Goal: Book appointment/travel/reservation

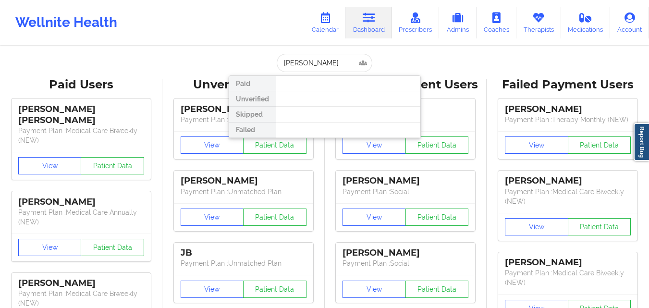
click at [326, 64] on input "[PERSON_NAME]" at bounding box center [324, 63] width 95 height 18
drag, startPoint x: 0, startPoint y: 0, endPoint x: 326, endPoint y: 64, distance: 332.3
click at [326, 64] on input "[PERSON_NAME]" at bounding box center [324, 63] width 95 height 18
type input "[PERSON_NAME]"
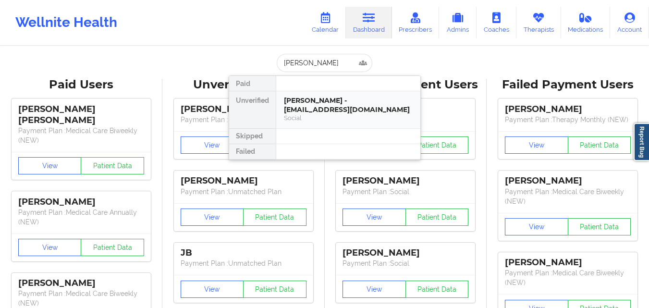
click at [316, 99] on div "[PERSON_NAME] - [EMAIL_ADDRESS][DOMAIN_NAME]" at bounding box center [348, 105] width 129 height 18
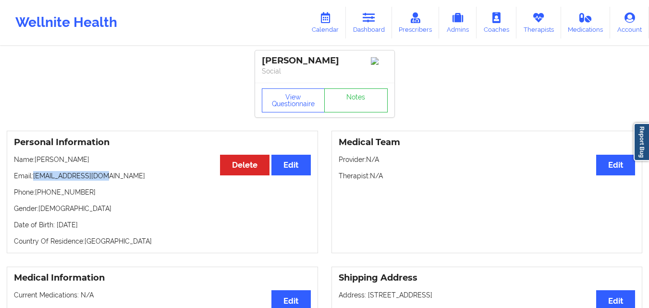
drag, startPoint x: 34, startPoint y: 178, endPoint x: 109, endPoint y: 180, distance: 75.9
click at [109, 180] on p "Email: [EMAIL_ADDRESS][DOMAIN_NAME]" at bounding box center [162, 176] width 297 height 10
copy p "[EMAIL_ADDRESS][DOMAIN_NAME]"
click at [609, 169] on button "Edit" at bounding box center [615, 165] width 39 height 21
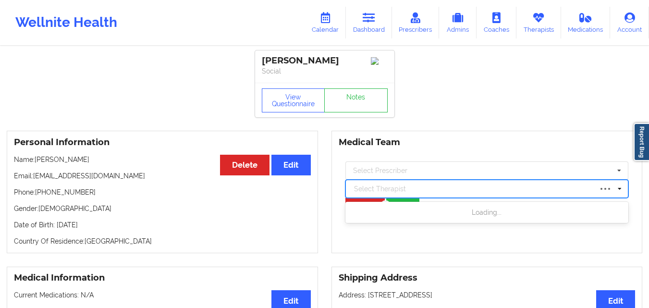
click at [465, 194] on div at bounding box center [473, 189] width 238 height 12
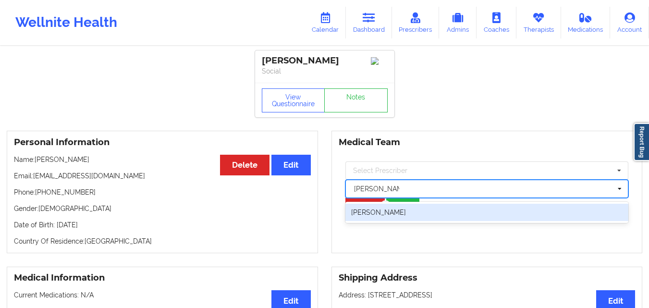
click at [479, 215] on div "[PERSON_NAME]" at bounding box center [486, 212] width 283 height 17
type input "[PERSON_NAME]"
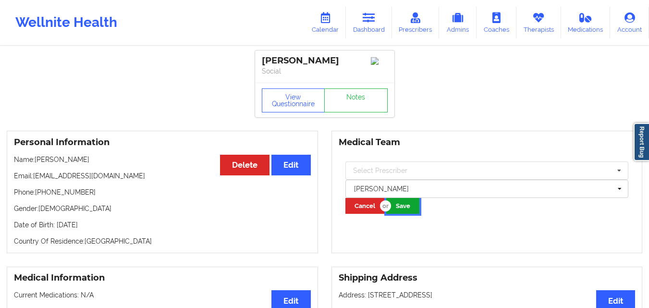
click at [399, 205] on button "Save" at bounding box center [402, 206] width 33 height 16
click at [406, 205] on button "Save" at bounding box center [402, 206] width 33 height 16
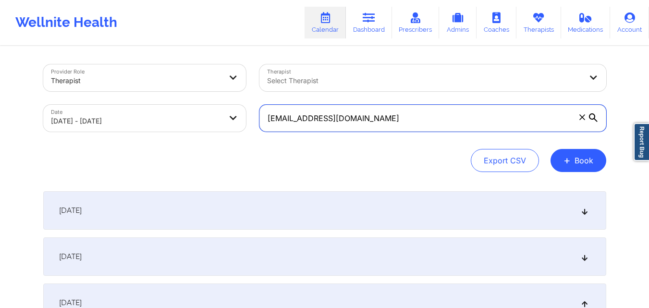
click at [397, 119] on input "xcorinnexjcx@yahoo.com" at bounding box center [432, 118] width 347 height 27
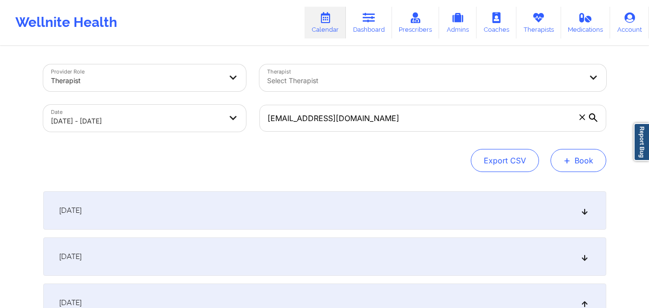
click at [590, 165] on button "+ Book" at bounding box center [578, 160] width 56 height 23
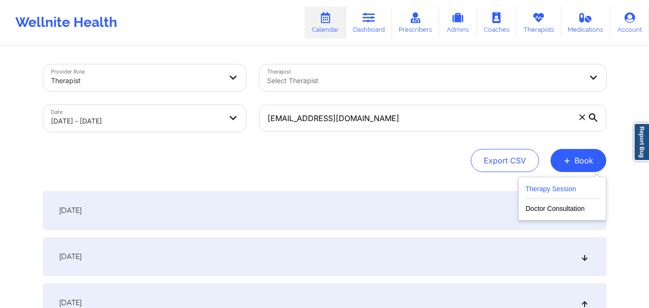
click at [559, 187] on button "Therapy Session" at bounding box center [561, 191] width 73 height 16
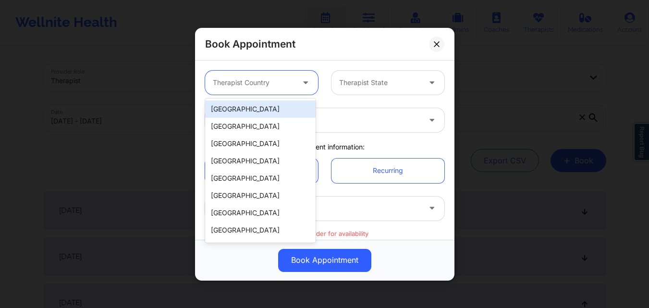
click at [258, 88] on div "Therapist Country" at bounding box center [250, 83] width 90 height 24
click at [258, 108] on div "[GEOGRAPHIC_DATA]" at bounding box center [260, 108] width 110 height 17
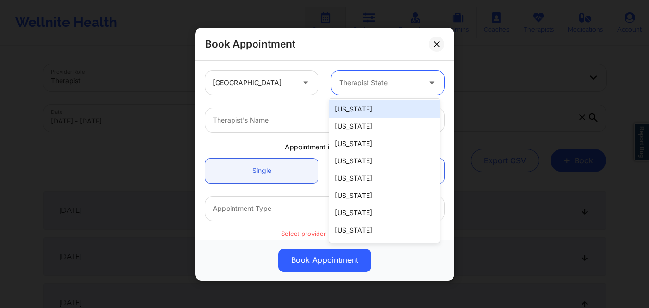
click at [374, 83] on div at bounding box center [379, 83] width 81 height 12
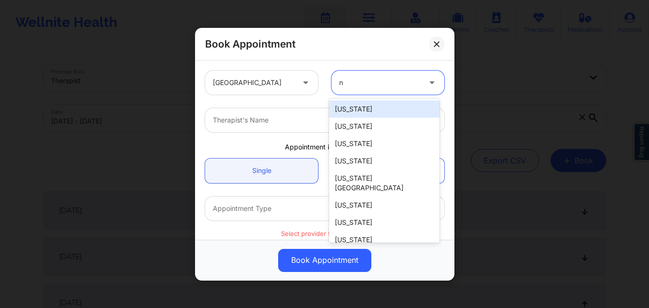
type input "no"
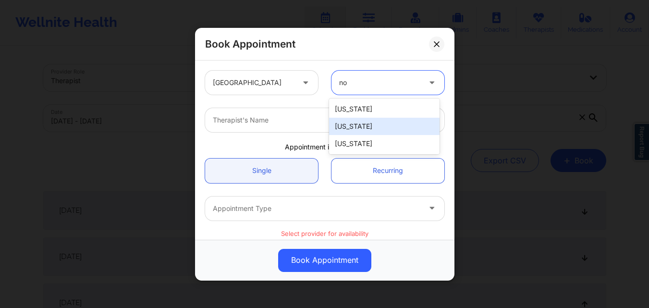
click at [363, 132] on div "[US_STATE]" at bounding box center [384, 126] width 110 height 17
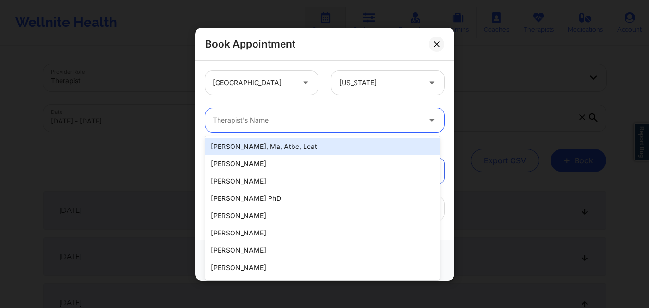
click at [299, 119] on div at bounding box center [316, 120] width 207 height 12
type input "r"
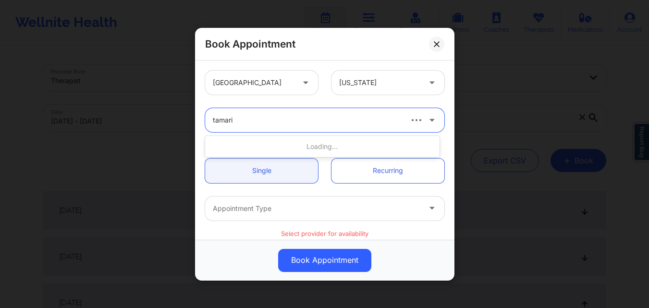
type input "tamarie"
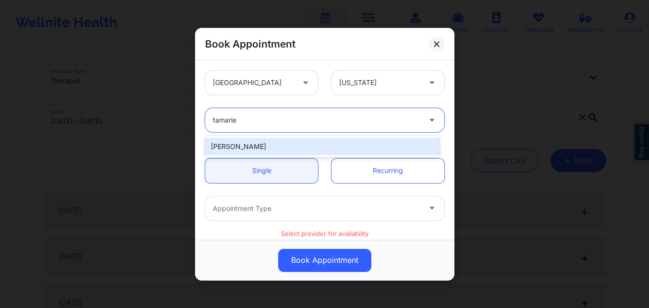
click at [244, 151] on div "[PERSON_NAME]" at bounding box center [322, 146] width 234 height 17
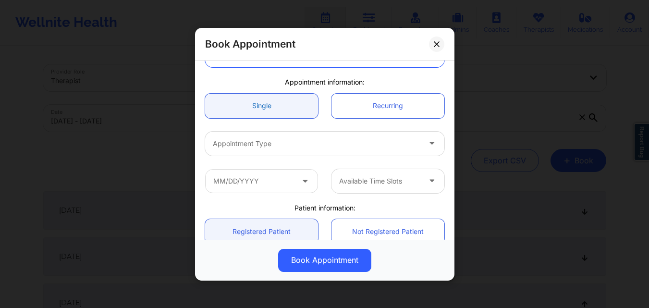
scroll to position [66, 0]
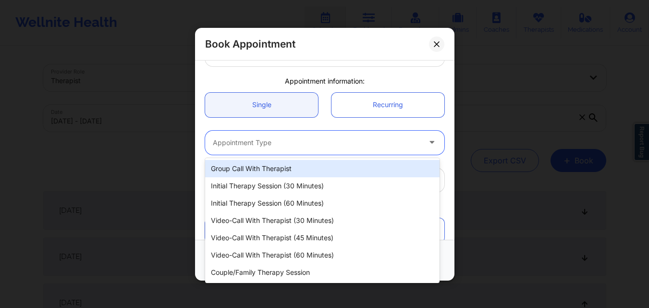
click at [274, 145] on div at bounding box center [316, 142] width 207 height 12
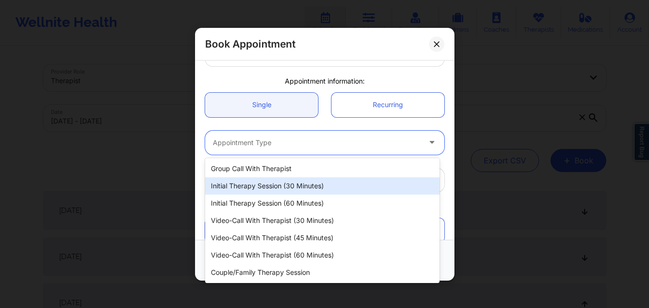
click at [274, 187] on div "Initial Therapy Session (30 minutes)" at bounding box center [322, 185] width 234 height 17
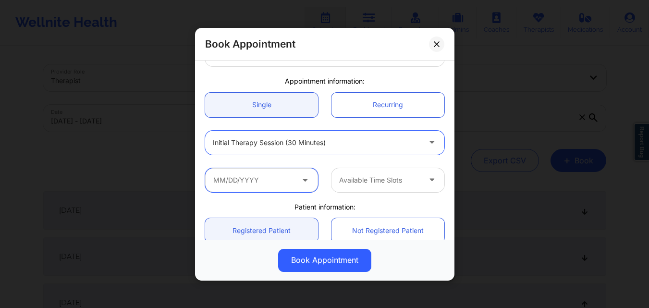
click at [274, 186] on input "text" at bounding box center [261, 180] width 113 height 24
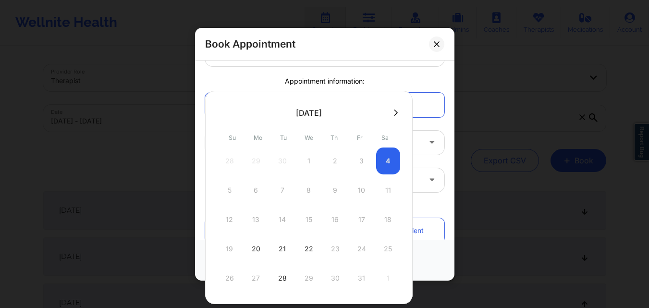
click at [255, 191] on div "5 6 7 8 9 10 11" at bounding box center [308, 190] width 182 height 27
click at [383, 74] on div "United States North Carolina Tamarie Steen Appointment information: Single Recu…" at bounding box center [324, 198] width 253 height 401
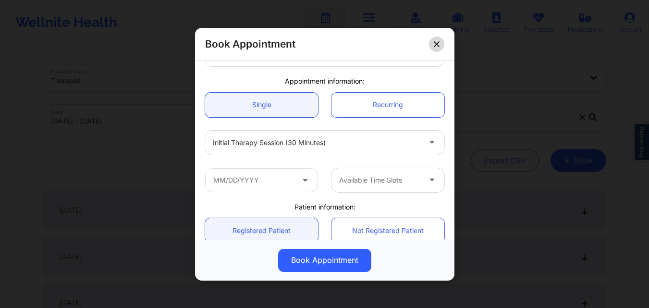
click at [434, 46] on icon at bounding box center [436, 43] width 5 height 5
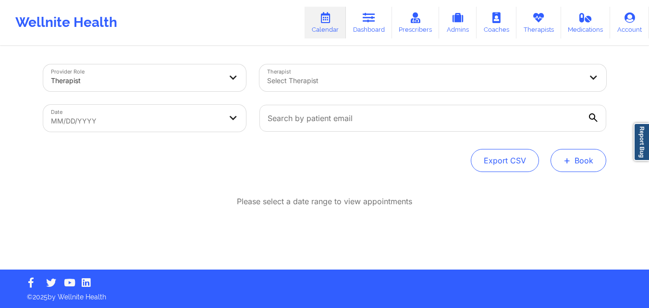
click at [581, 164] on button "+ Book" at bounding box center [578, 160] width 56 height 23
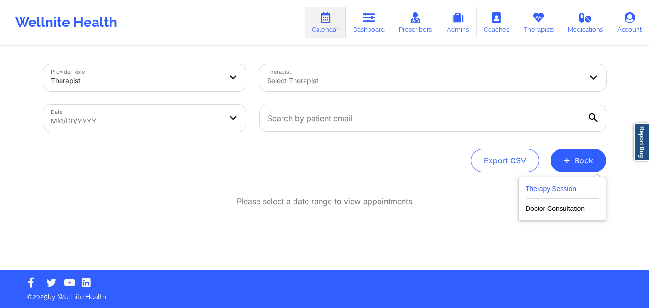
click at [571, 189] on button "Therapy Session" at bounding box center [561, 191] width 73 height 16
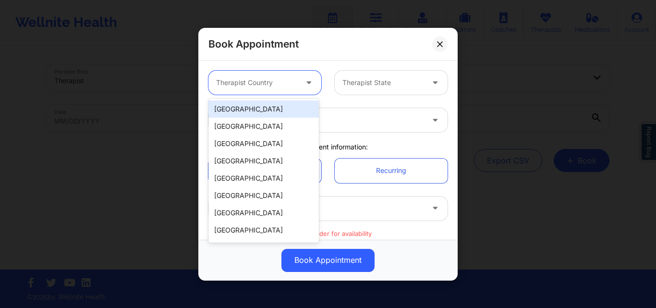
click at [282, 80] on div at bounding box center [256, 83] width 81 height 12
click at [277, 108] on div "[GEOGRAPHIC_DATA]" at bounding box center [263, 108] width 110 height 17
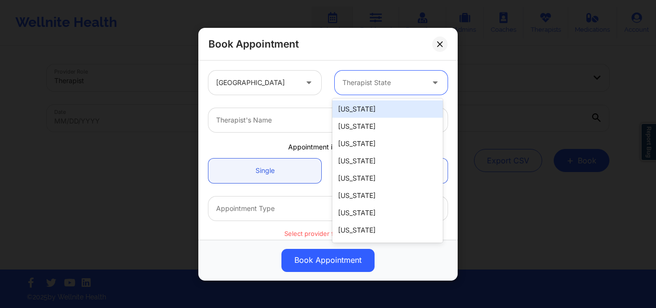
click at [365, 84] on div at bounding box center [382, 83] width 81 height 12
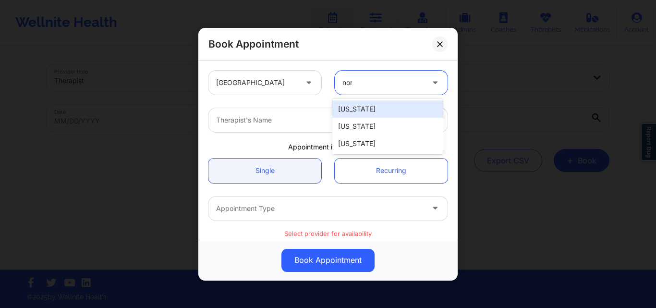
type input "nort"
click at [370, 105] on div "[US_STATE]" at bounding box center [387, 108] width 110 height 17
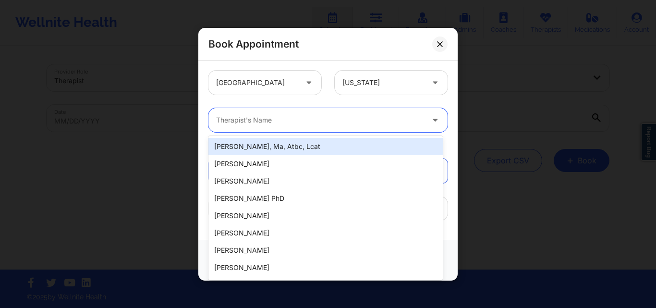
click at [320, 111] on div "Therapist's Name" at bounding box center [316, 120] width 216 height 24
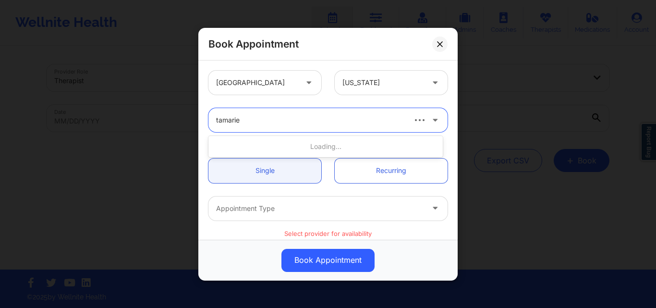
type input "tamarie s"
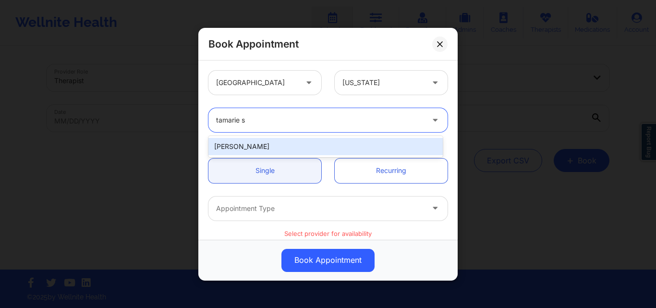
click at [310, 149] on div "[PERSON_NAME]" at bounding box center [325, 146] width 234 height 17
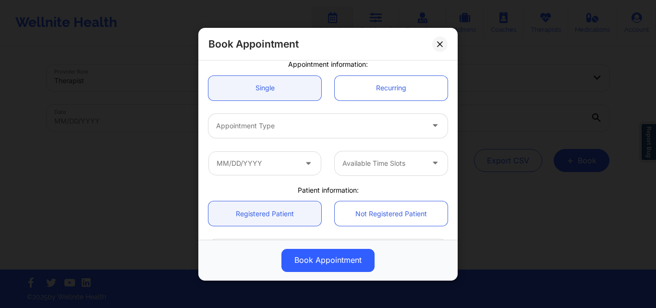
scroll to position [85, 0]
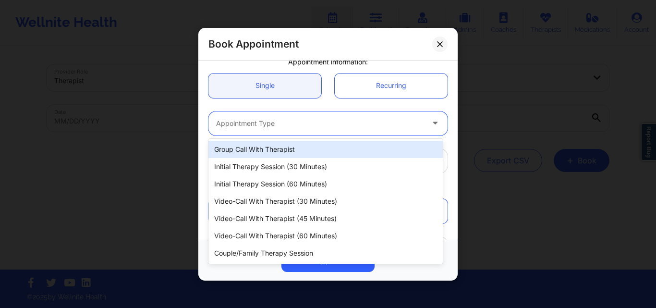
click at [319, 120] on div at bounding box center [319, 123] width 207 height 12
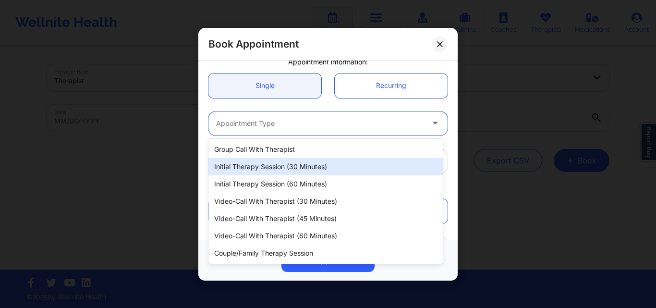
click at [297, 161] on div "Initial Therapy Session (30 minutes)" at bounding box center [325, 166] width 234 height 17
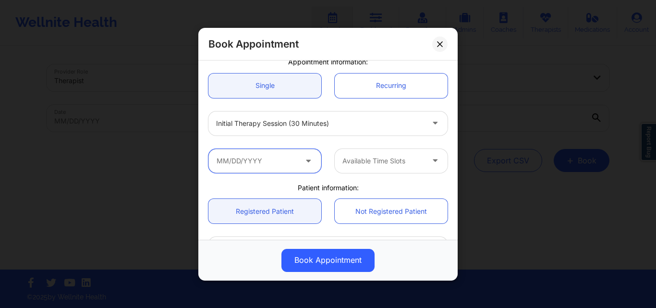
click at [279, 161] on input "text" at bounding box center [264, 160] width 113 height 24
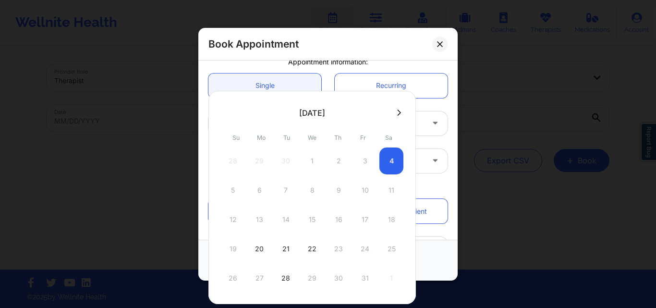
click at [259, 189] on div "5 6 7 8 9 10 11" at bounding box center [312, 190] width 182 height 27
click at [257, 248] on div "20" at bounding box center [259, 248] width 24 height 27
type input "10/20/2025"
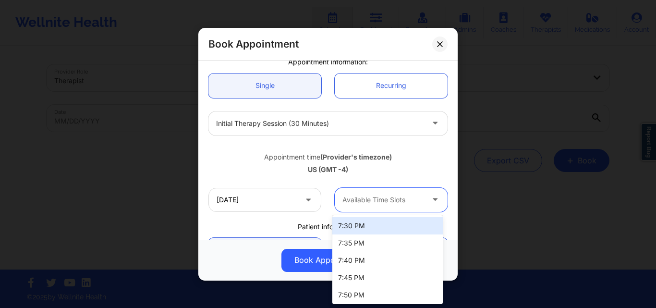
click at [384, 204] on div at bounding box center [382, 200] width 81 height 12
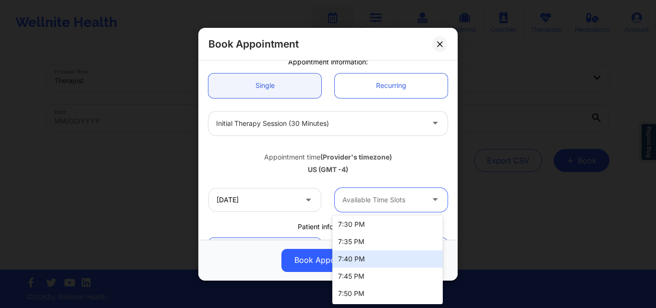
scroll to position [2, 0]
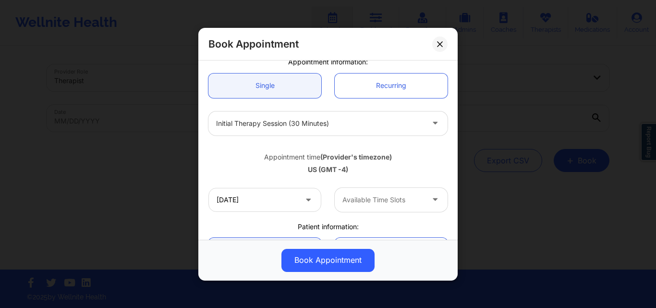
click at [421, 166] on div "US (GMT -4)" at bounding box center [327, 170] width 239 height 10
click at [238, 205] on input "10/20/2025" at bounding box center [264, 199] width 113 height 24
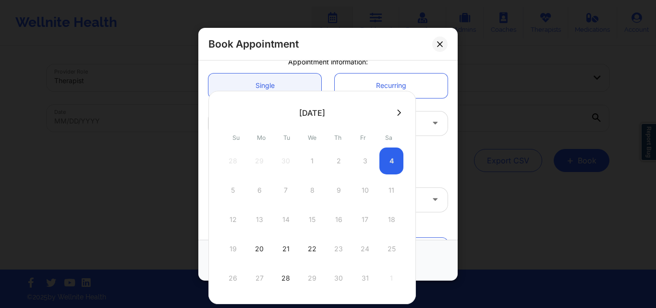
click at [259, 192] on div "5 6 7 8 9 10 11" at bounding box center [312, 190] width 182 height 27
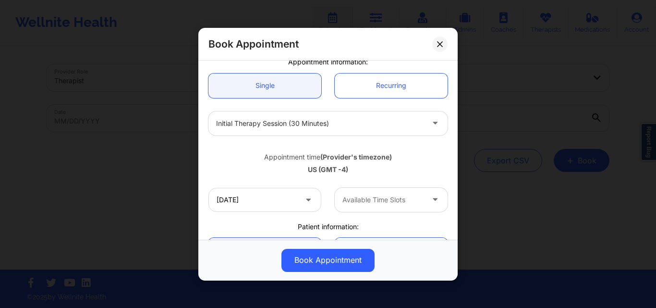
click at [442, 153] on div "Appointment time (Provider's timezone)" at bounding box center [327, 157] width 239 height 10
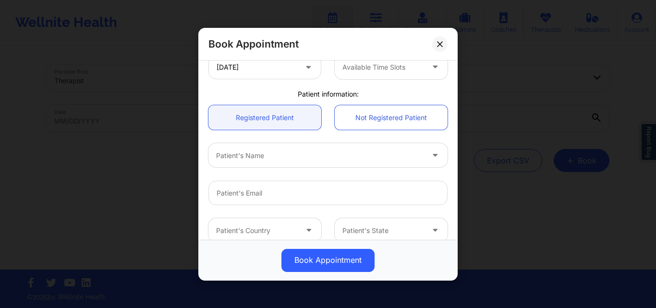
scroll to position [267, 0]
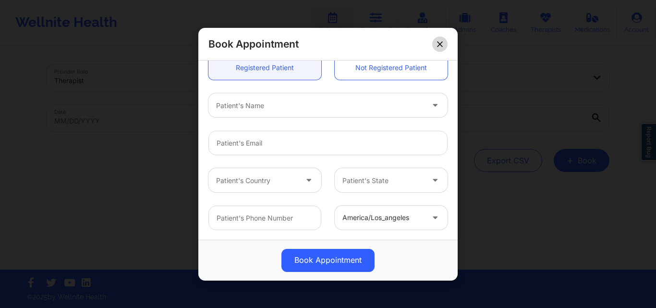
click at [437, 49] on button at bounding box center [439, 43] width 15 height 15
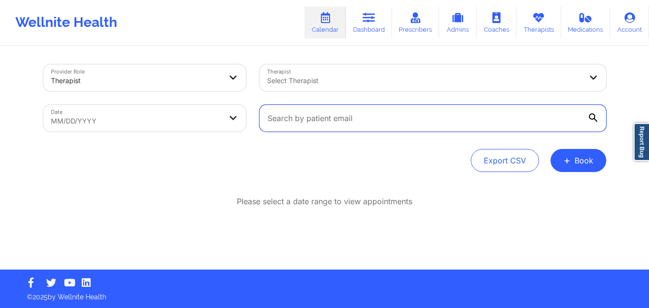
click at [398, 124] on input "text" at bounding box center [432, 118] width 347 height 27
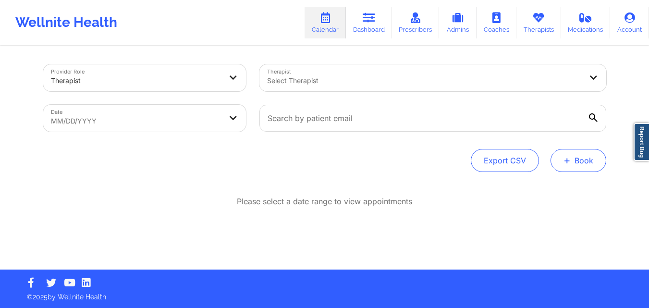
click at [574, 163] on button "+ Book" at bounding box center [578, 160] width 56 height 23
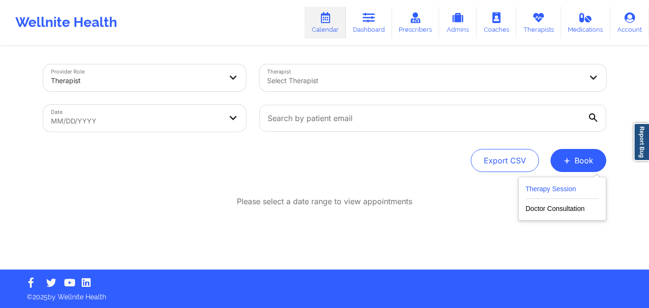
click at [552, 188] on button "Therapy Session" at bounding box center [561, 191] width 73 height 16
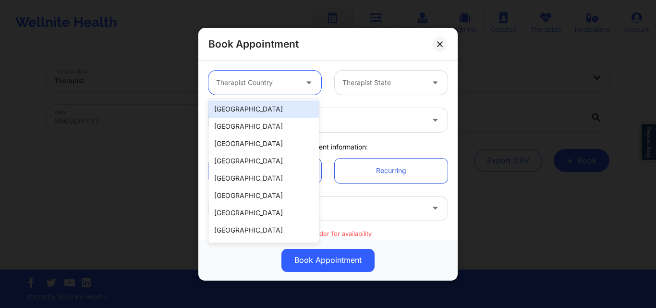
click at [298, 76] on div at bounding box center [309, 83] width 23 height 24
click at [288, 114] on div "[GEOGRAPHIC_DATA]" at bounding box center [263, 108] width 110 height 17
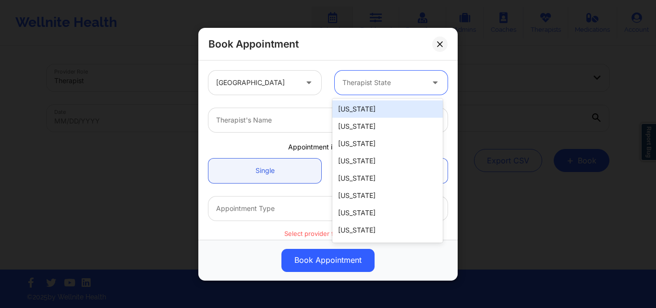
click at [371, 78] on div at bounding box center [382, 83] width 81 height 12
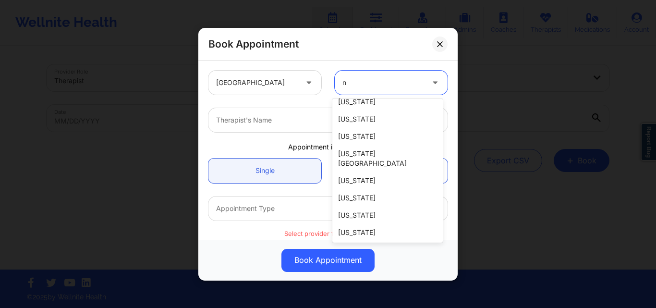
scroll to position [0, 0]
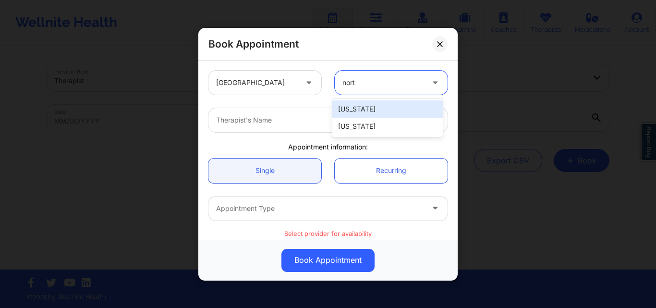
type input "north"
click at [405, 102] on div "[US_STATE]" at bounding box center [387, 108] width 110 height 17
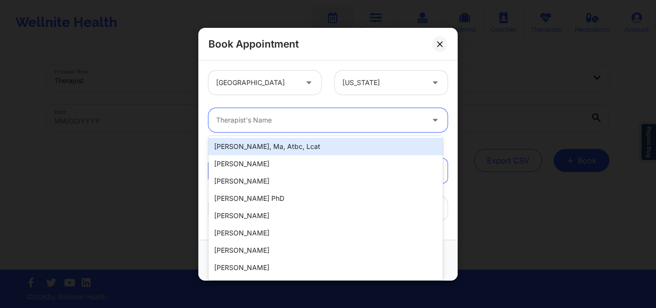
click at [349, 114] on div "Therapist's Name" at bounding box center [316, 120] width 216 height 24
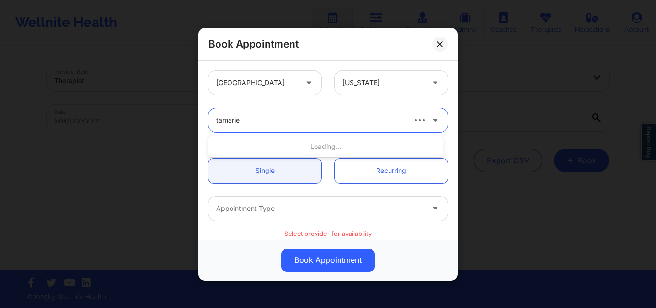
type input "tamarie s"
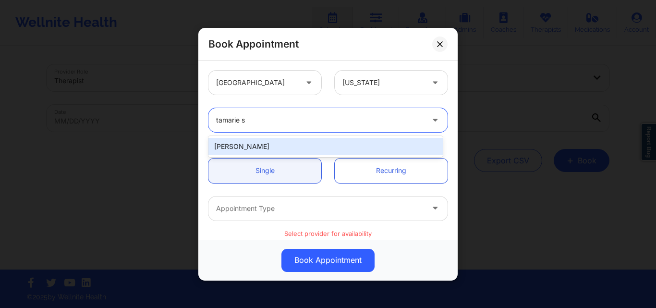
click at [290, 146] on div "[PERSON_NAME]" at bounding box center [325, 146] width 234 height 17
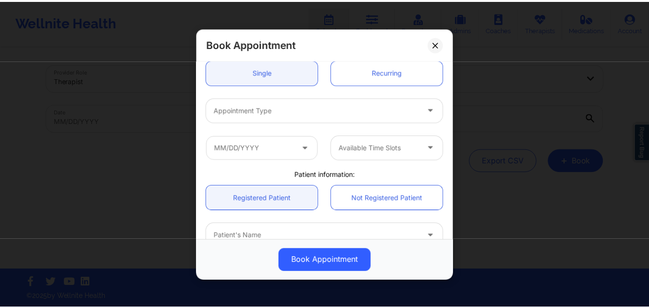
scroll to position [111, 0]
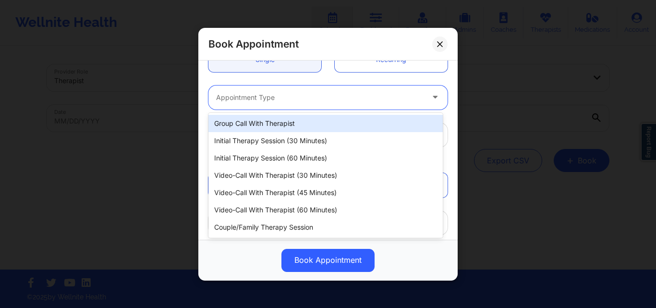
click at [270, 97] on div at bounding box center [319, 97] width 207 height 12
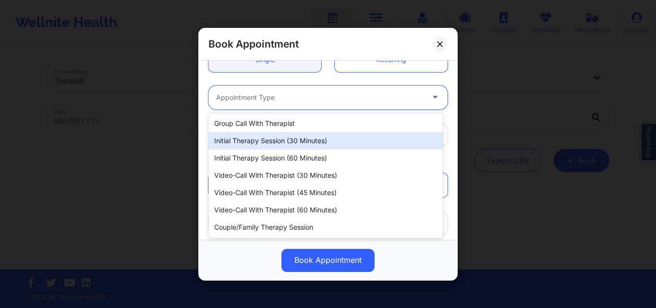
click at [267, 143] on div "Initial Therapy Session (30 minutes)" at bounding box center [325, 140] width 234 height 17
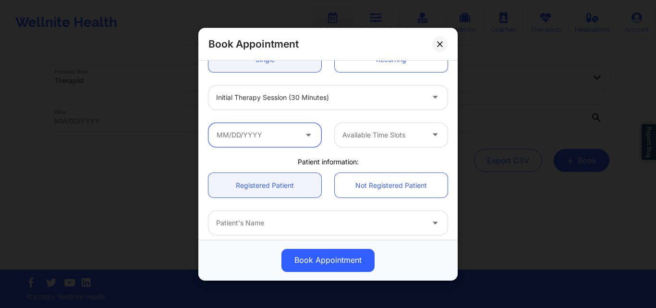
click at [296, 137] on input "text" at bounding box center [264, 134] width 113 height 24
click at [436, 44] on button at bounding box center [439, 43] width 15 height 15
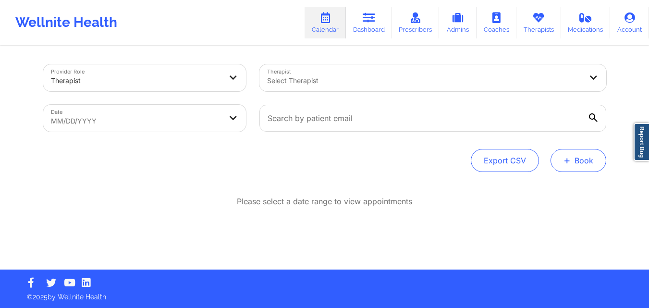
click at [597, 162] on button "+ Book" at bounding box center [578, 160] width 56 height 23
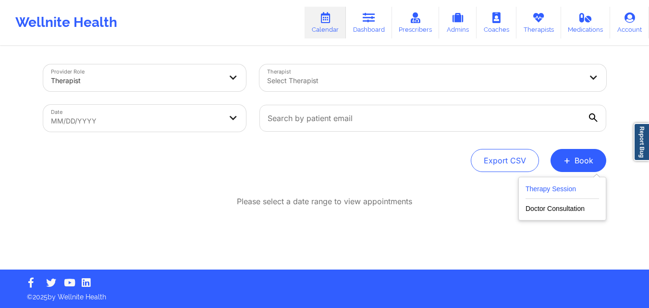
click at [535, 193] on button "Therapy Session" at bounding box center [561, 191] width 73 height 16
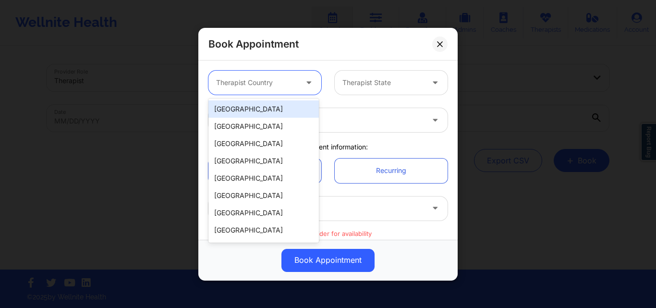
click at [250, 85] on div at bounding box center [256, 83] width 81 height 12
click at [260, 113] on div "[GEOGRAPHIC_DATA]" at bounding box center [263, 108] width 110 height 17
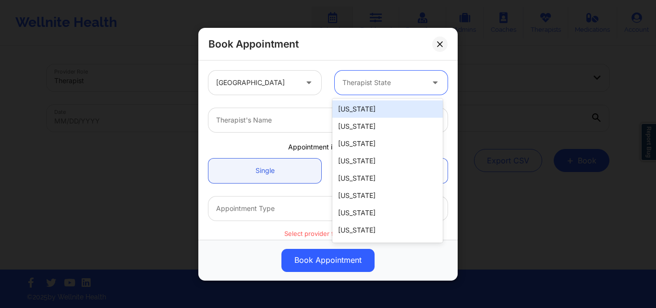
click at [386, 82] on div at bounding box center [382, 83] width 81 height 12
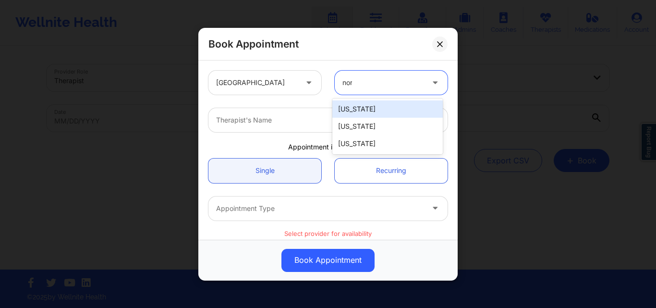
type input "nort"
click at [377, 107] on div "[US_STATE]" at bounding box center [387, 108] width 110 height 17
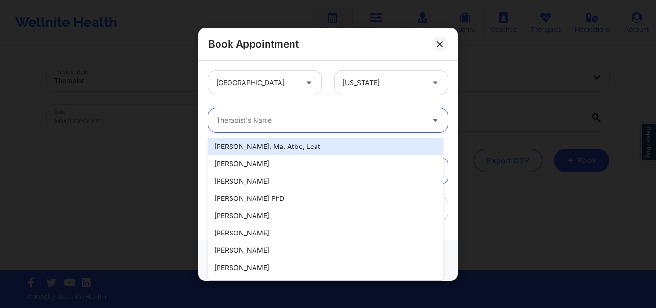
click at [277, 127] on div "Therapist's Name" at bounding box center [316, 120] width 216 height 24
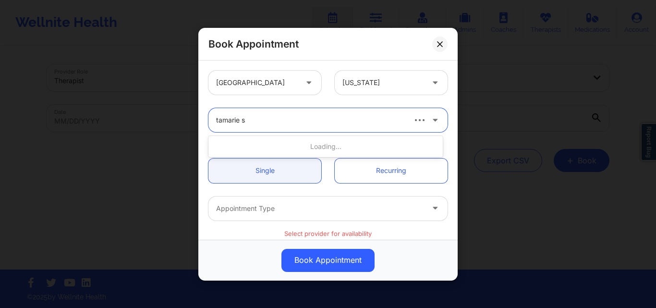
type input "tamarie st"
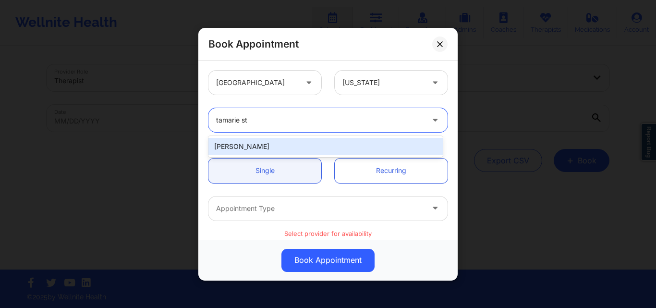
click at [276, 143] on div "[PERSON_NAME]" at bounding box center [325, 146] width 234 height 17
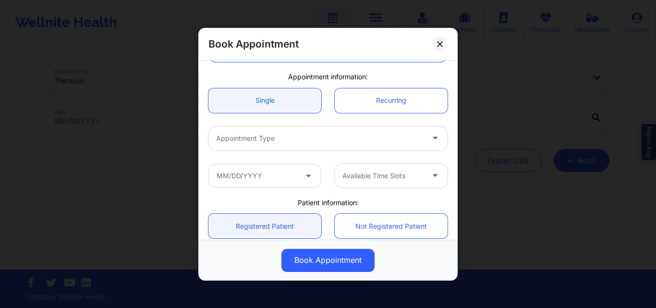
scroll to position [72, 0]
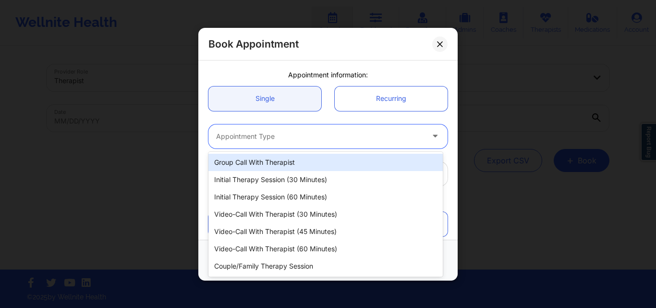
click at [263, 130] on div at bounding box center [319, 136] width 207 height 12
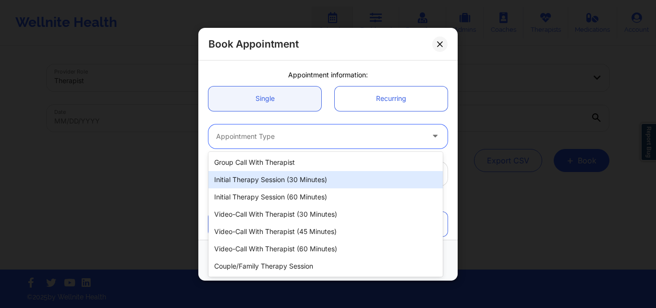
click at [271, 176] on div "Initial Therapy Session (30 minutes)" at bounding box center [325, 179] width 234 height 17
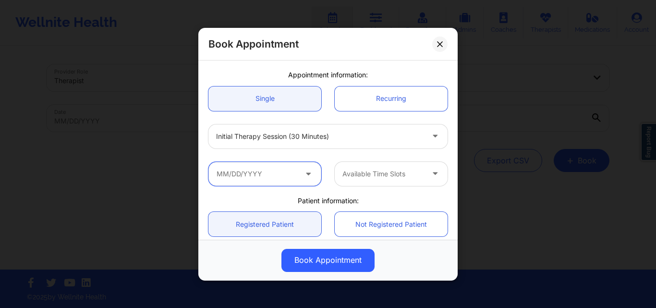
click at [253, 177] on input "text" at bounding box center [264, 173] width 113 height 24
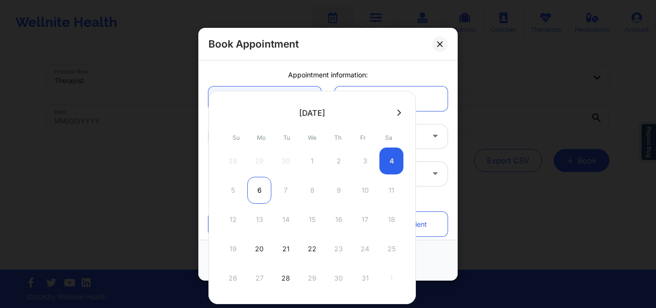
click at [256, 193] on div "6" at bounding box center [259, 190] width 24 height 27
type input "10/06/2025"
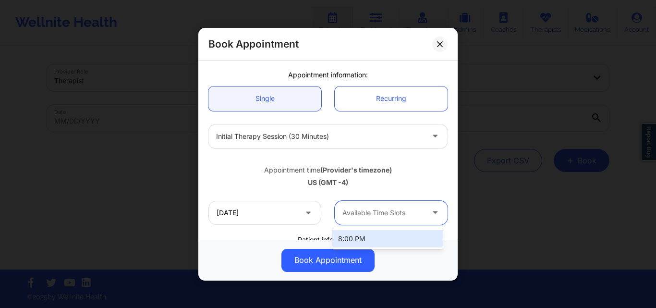
click at [376, 208] on div at bounding box center [382, 213] width 81 height 12
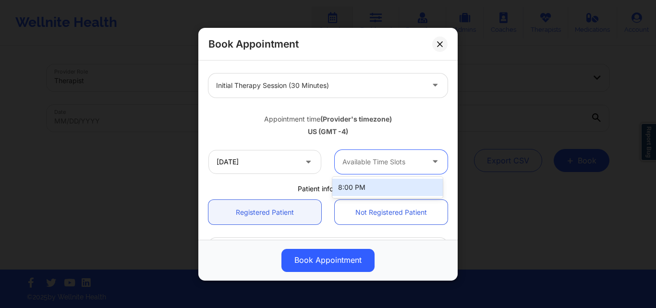
scroll to position [123, 0]
click at [386, 191] on div "8:00 PM" at bounding box center [387, 187] width 110 height 17
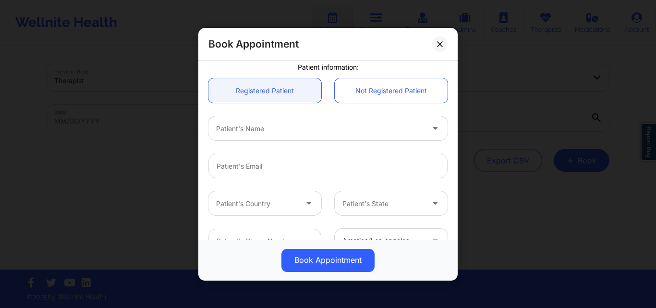
scroll to position [245, 0]
click at [311, 129] on div at bounding box center [319, 127] width 207 height 12
type input "kevin"
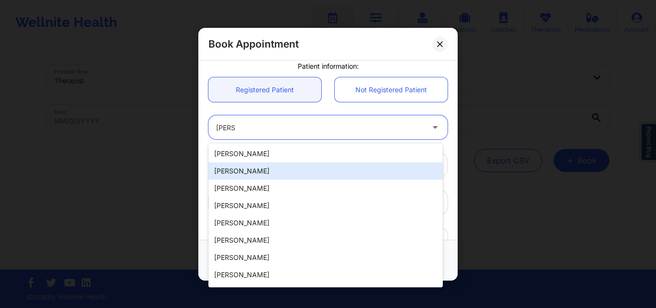
click at [276, 169] on div "[PERSON_NAME]" at bounding box center [325, 170] width 234 height 17
type input "[EMAIL_ADDRESS][DOMAIN_NAME]"
type input "[PHONE_NUMBER]"
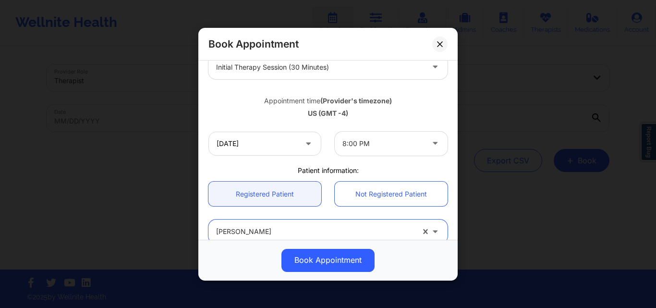
scroll to position [134, 0]
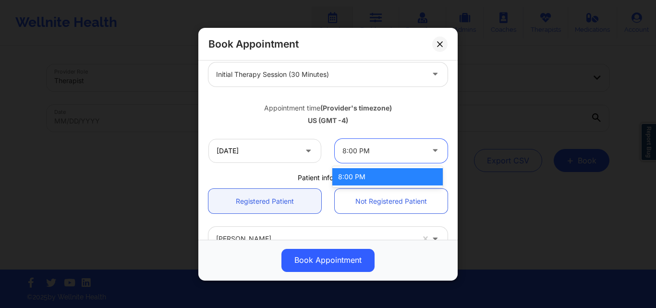
click at [370, 149] on div at bounding box center [382, 151] width 81 height 12
click at [346, 179] on div "8:00 PM" at bounding box center [387, 176] width 110 height 17
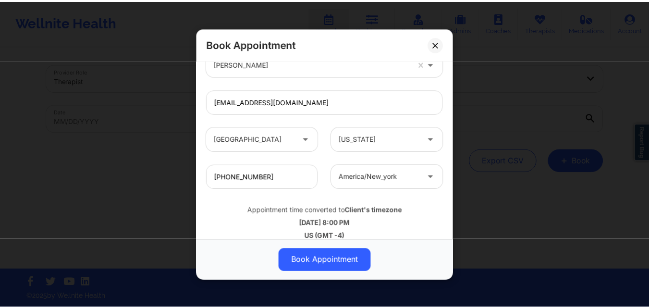
scroll to position [319, 0]
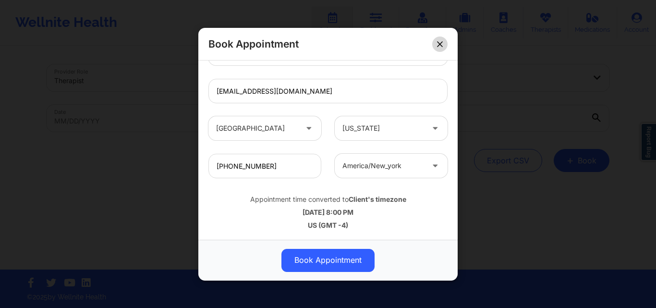
click at [440, 41] on icon at bounding box center [440, 44] width 6 height 6
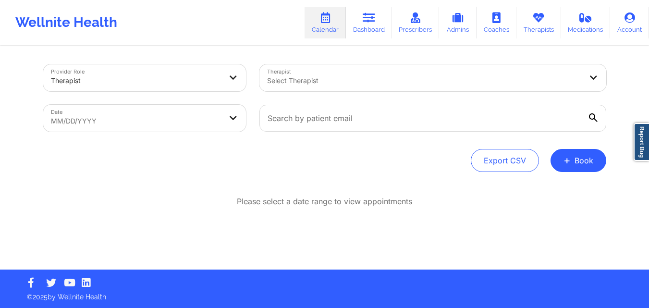
select select "2025-8"
select select "2025-9"
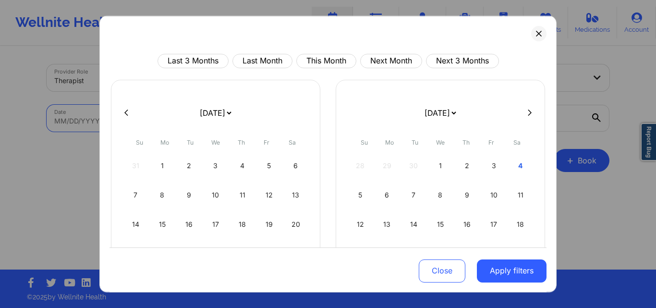
click at [201, 119] on body "Wellnite Health Calendar Dashboard Prescribers Admins Coaches Therapists Medica…" at bounding box center [328, 154] width 656 height 308
click at [496, 166] on div "3" at bounding box center [494, 165] width 24 height 27
select select "2025-9"
select select "2025-10"
select select "2025-9"
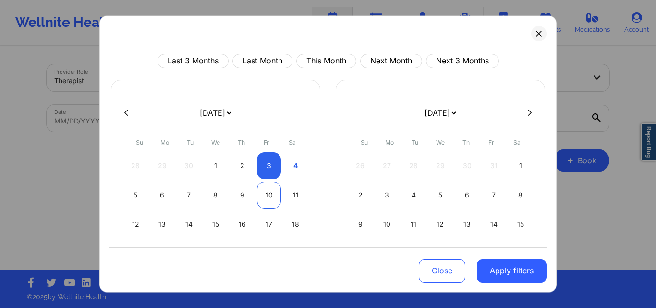
select select "2025-10"
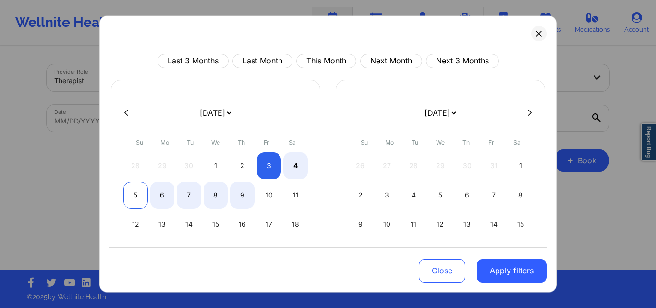
select select "2025-9"
select select "2025-10"
select select "2025-9"
select select "2025-10"
click at [185, 194] on div "7" at bounding box center [189, 194] width 24 height 27
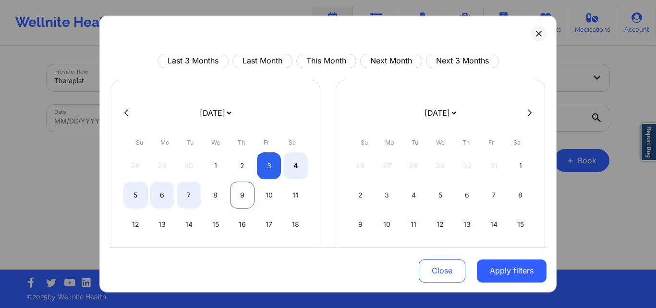
select select "2025-9"
select select "2025-10"
click at [289, 193] on div "11" at bounding box center [295, 194] width 24 height 27
select select "2025-9"
select select "2025-10"
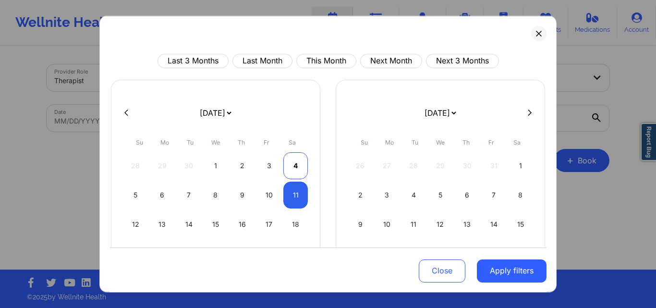
select select "2025-9"
select select "2025-10"
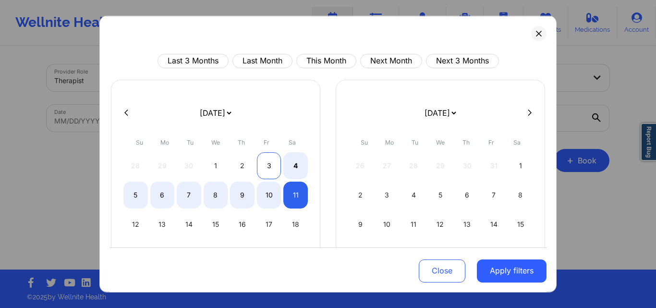
select select "2025-9"
select select "2025-10"
click at [269, 160] on div "3" at bounding box center [269, 165] width 24 height 27
select select "2025-9"
select select "2025-10"
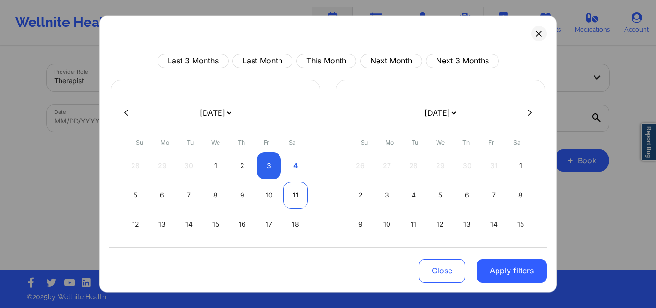
select select "2025-9"
select select "2025-10"
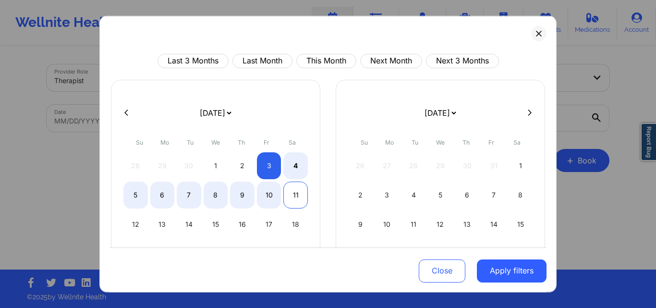
click at [292, 193] on div "11" at bounding box center [295, 194] width 24 height 27
select select "2025-9"
select select "2025-10"
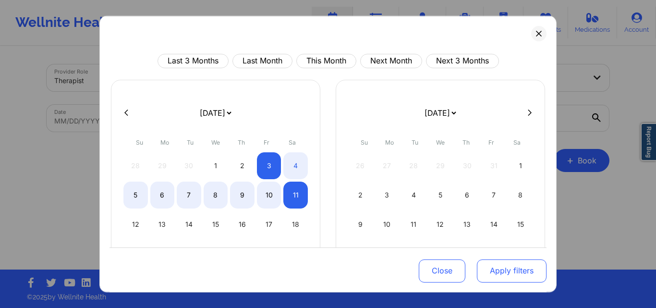
click at [499, 267] on button "Apply filters" at bounding box center [512, 270] width 70 height 23
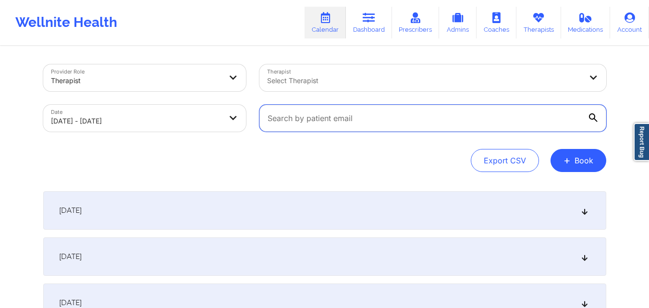
click at [403, 125] on input "text" at bounding box center [432, 118] width 347 height 27
paste input "pameladavis1169@yahoo.com"
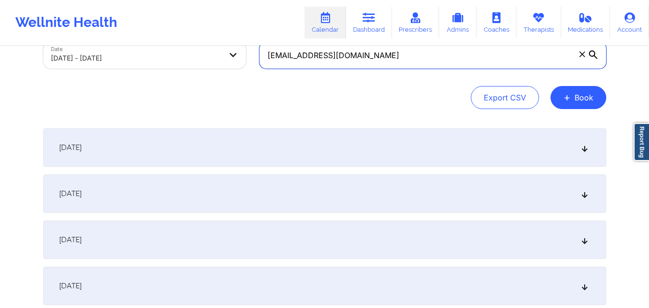
type input "pameladavis1169@yahoo.com"
click at [269, 158] on div "October 3, 2025" at bounding box center [324, 147] width 563 height 38
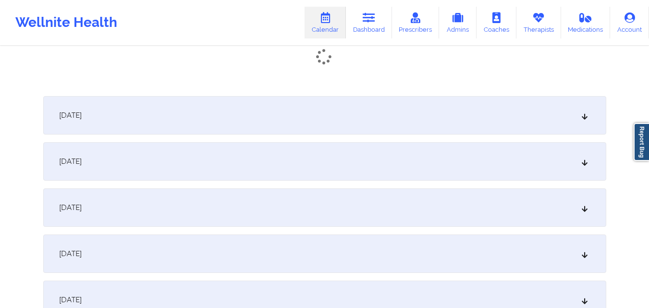
scroll to position [207, 0]
click at [220, 113] on div "October 4, 2025" at bounding box center [324, 115] width 563 height 38
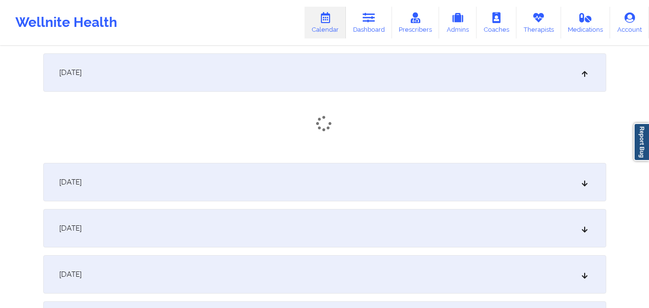
scroll to position [252, 0]
click at [214, 169] on div "October 5, 2025" at bounding box center [324, 184] width 563 height 38
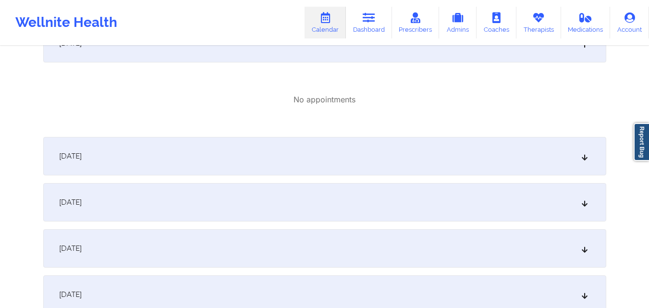
scroll to position [394, 0]
click at [190, 158] on div "October 6, 2025" at bounding box center [324, 154] width 563 height 38
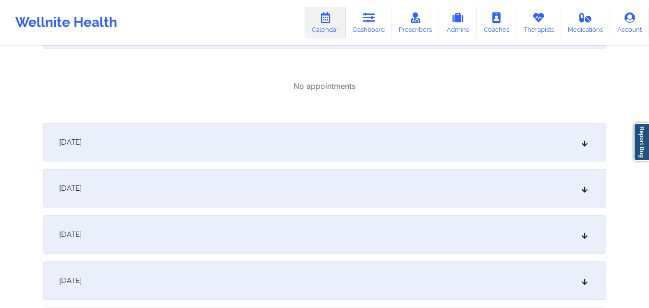
scroll to position [519, 0]
click at [182, 130] on div "October 7, 2025" at bounding box center [324, 141] width 563 height 38
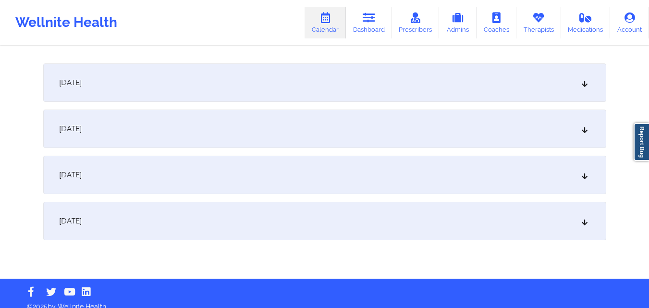
scroll to position [692, 0]
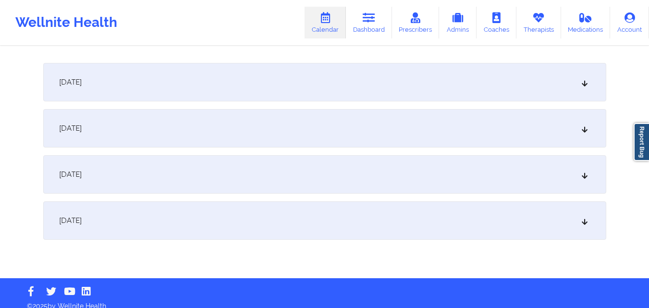
click at [193, 77] on div "October 8, 2025" at bounding box center [324, 82] width 563 height 38
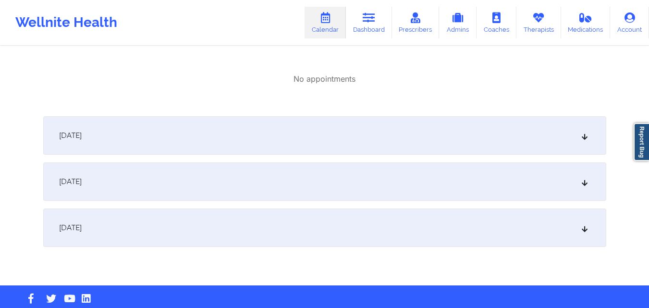
scroll to position [752, 0]
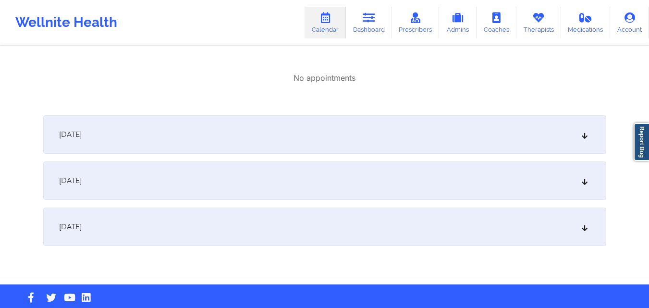
click at [189, 141] on div "October 9, 2025" at bounding box center [324, 134] width 563 height 38
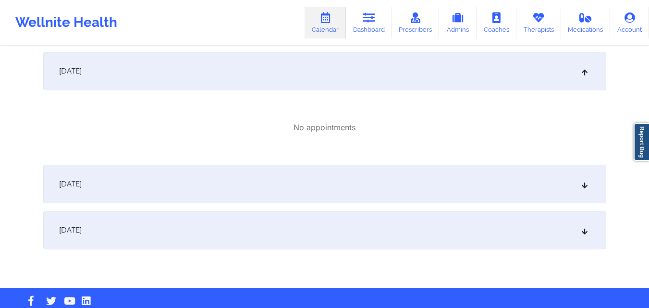
click at [207, 187] on div "October 10, 2025" at bounding box center [324, 184] width 563 height 38
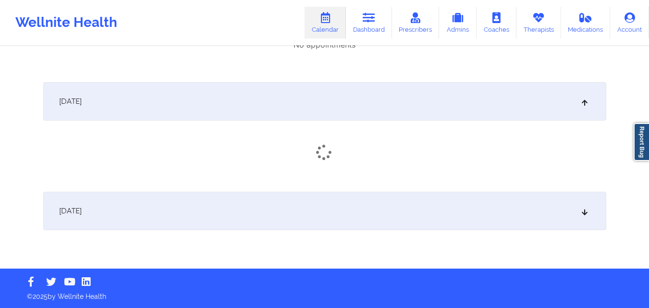
scroll to position [899, 0]
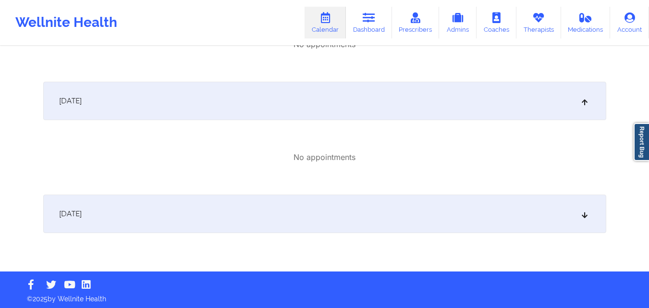
click at [201, 219] on div "October 11, 2025" at bounding box center [324, 213] width 563 height 38
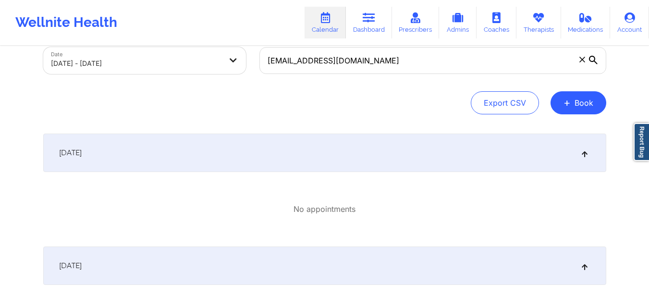
scroll to position [0, 0]
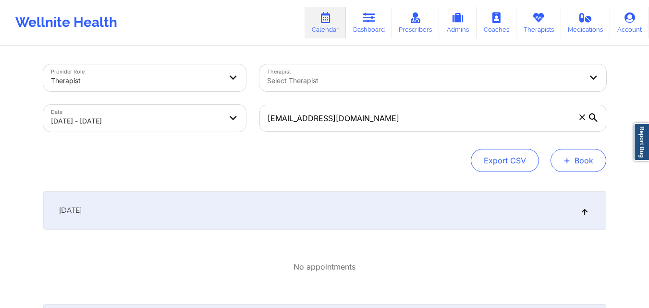
click at [582, 164] on button "+ Book" at bounding box center [578, 160] width 56 height 23
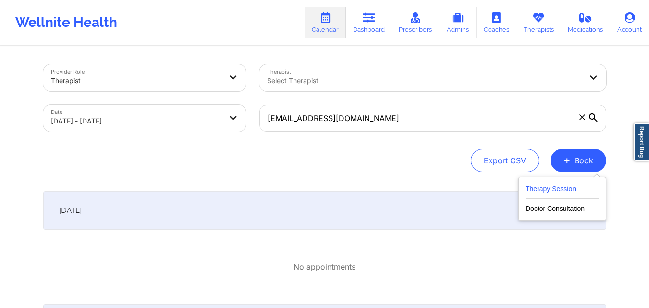
click at [557, 189] on button "Therapy Session" at bounding box center [561, 191] width 73 height 16
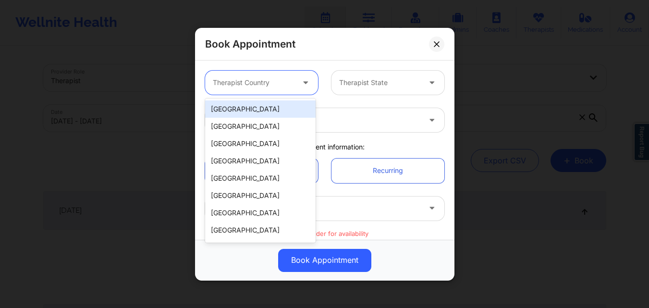
click at [260, 80] on div at bounding box center [253, 83] width 81 height 12
click at [285, 106] on div "[GEOGRAPHIC_DATA]" at bounding box center [260, 108] width 110 height 17
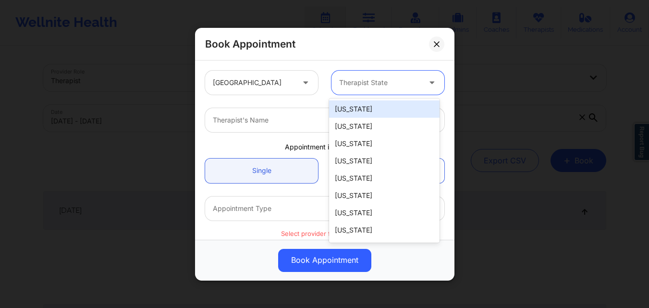
click at [363, 84] on div at bounding box center [379, 83] width 81 height 12
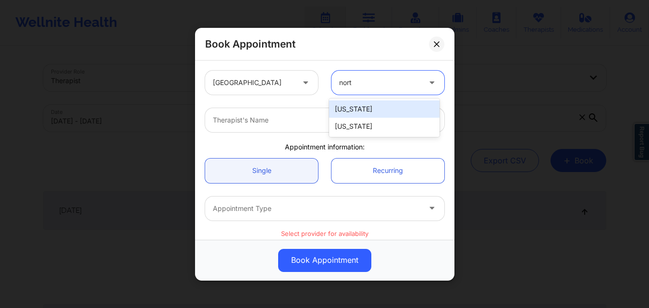
type input "north"
click at [390, 109] on div "[US_STATE]" at bounding box center [384, 108] width 110 height 17
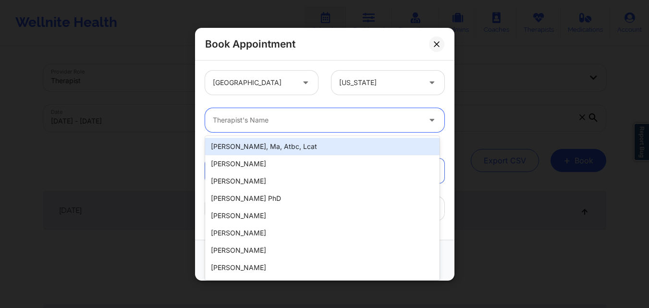
click at [321, 121] on div at bounding box center [316, 120] width 207 height 12
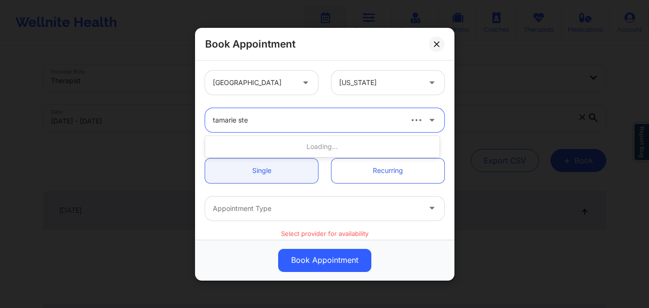
type input "[PERSON_NAME]"
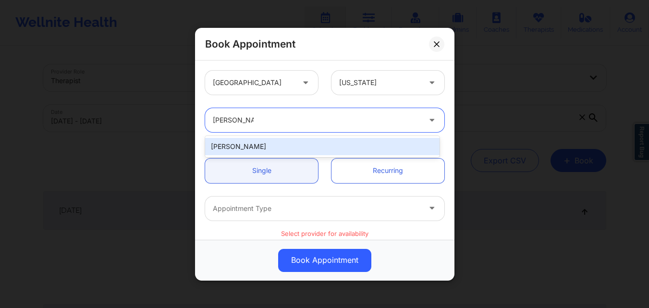
click at [268, 145] on div "[PERSON_NAME]" at bounding box center [322, 146] width 234 height 17
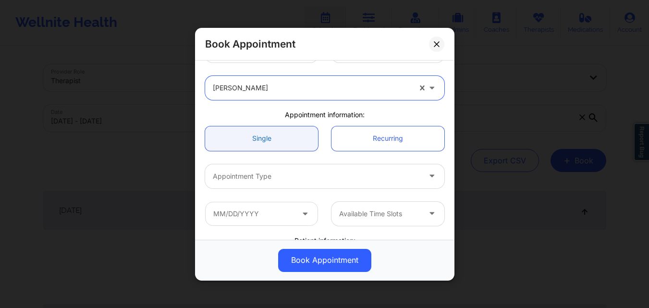
scroll to position [33, 0]
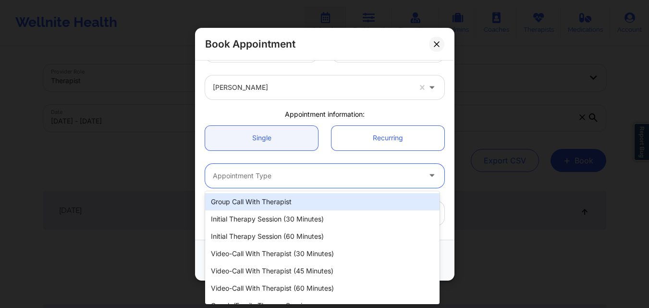
click at [240, 178] on div at bounding box center [316, 175] width 207 height 12
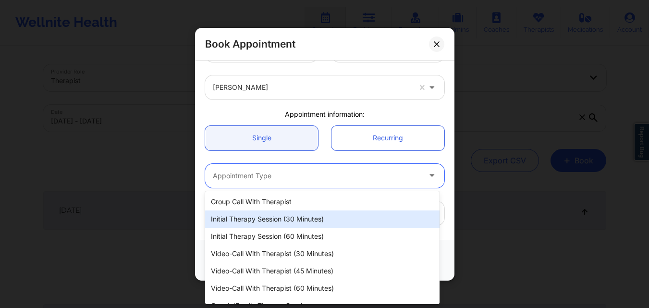
click at [249, 221] on div "Initial Therapy Session (30 minutes)" at bounding box center [322, 218] width 234 height 17
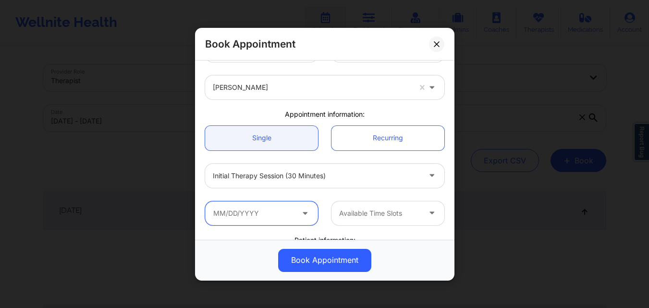
click at [258, 214] on input "text" at bounding box center [261, 213] width 113 height 24
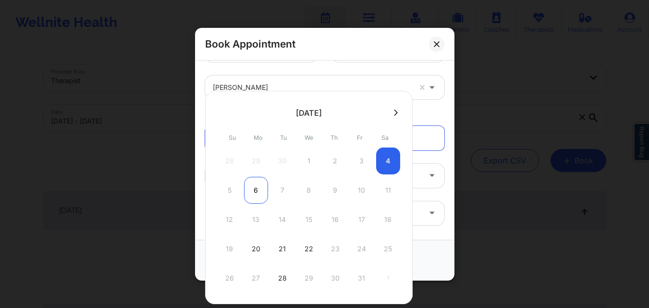
click at [260, 192] on div "6" at bounding box center [256, 190] width 24 height 27
type input "10/06/2025"
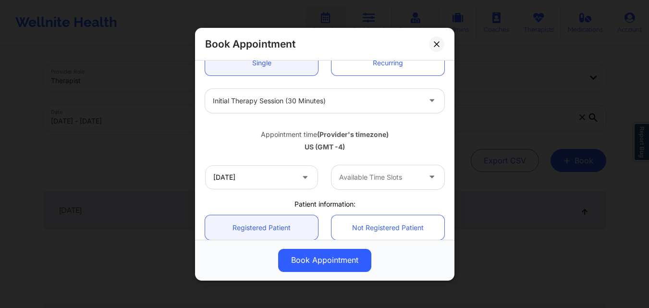
scroll to position [107, 0]
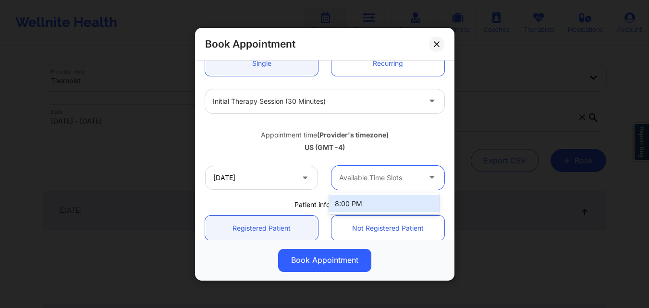
click at [360, 176] on div at bounding box center [379, 178] width 81 height 12
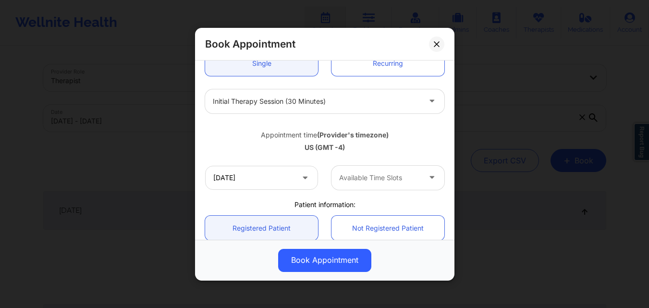
click at [400, 145] on div "US (GMT -4)" at bounding box center [324, 148] width 239 height 10
click at [436, 44] on icon at bounding box center [436, 43] width 5 height 5
